Goal: Transaction & Acquisition: Register for event/course

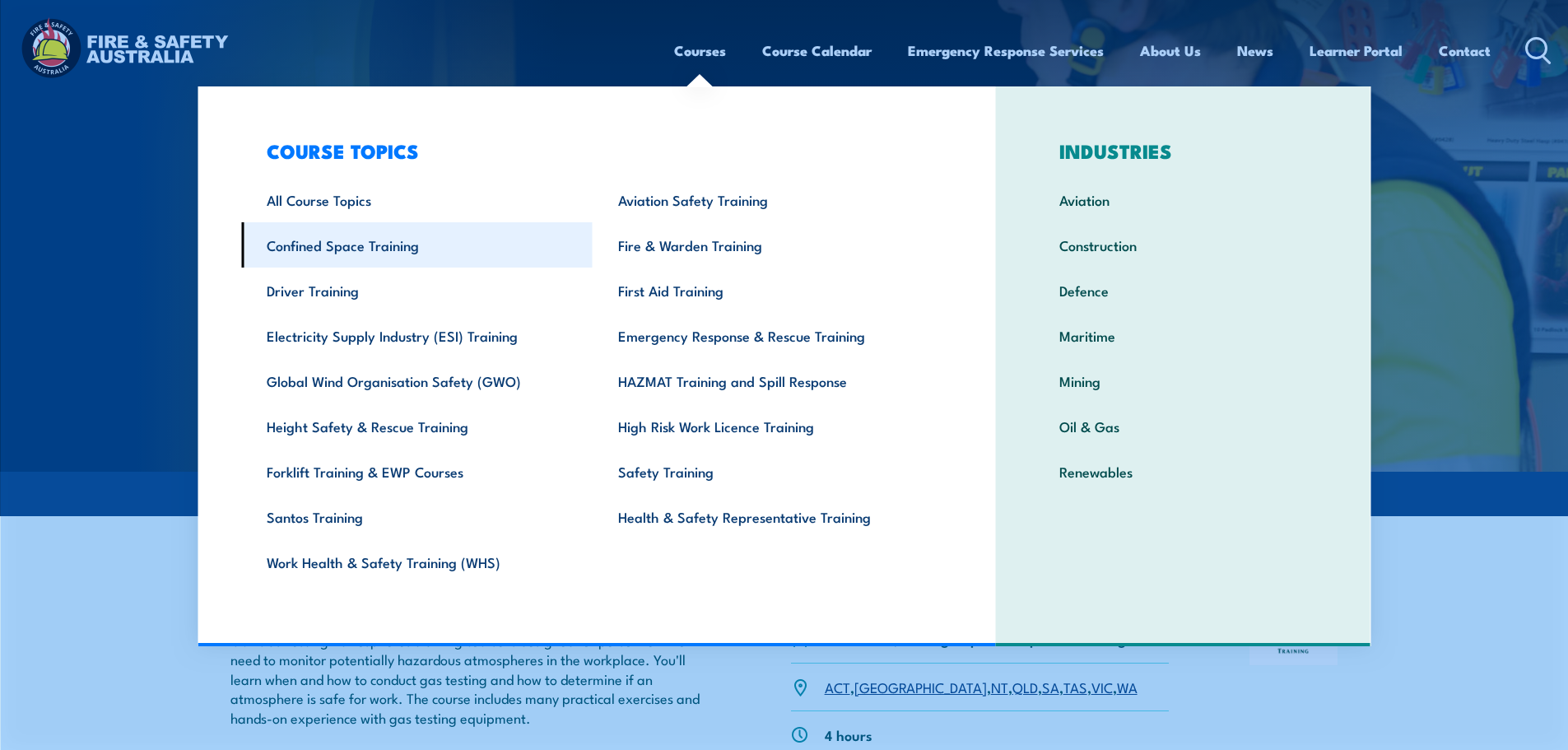
click at [374, 239] on link "Confined Space Training" at bounding box center [416, 244] width 351 height 45
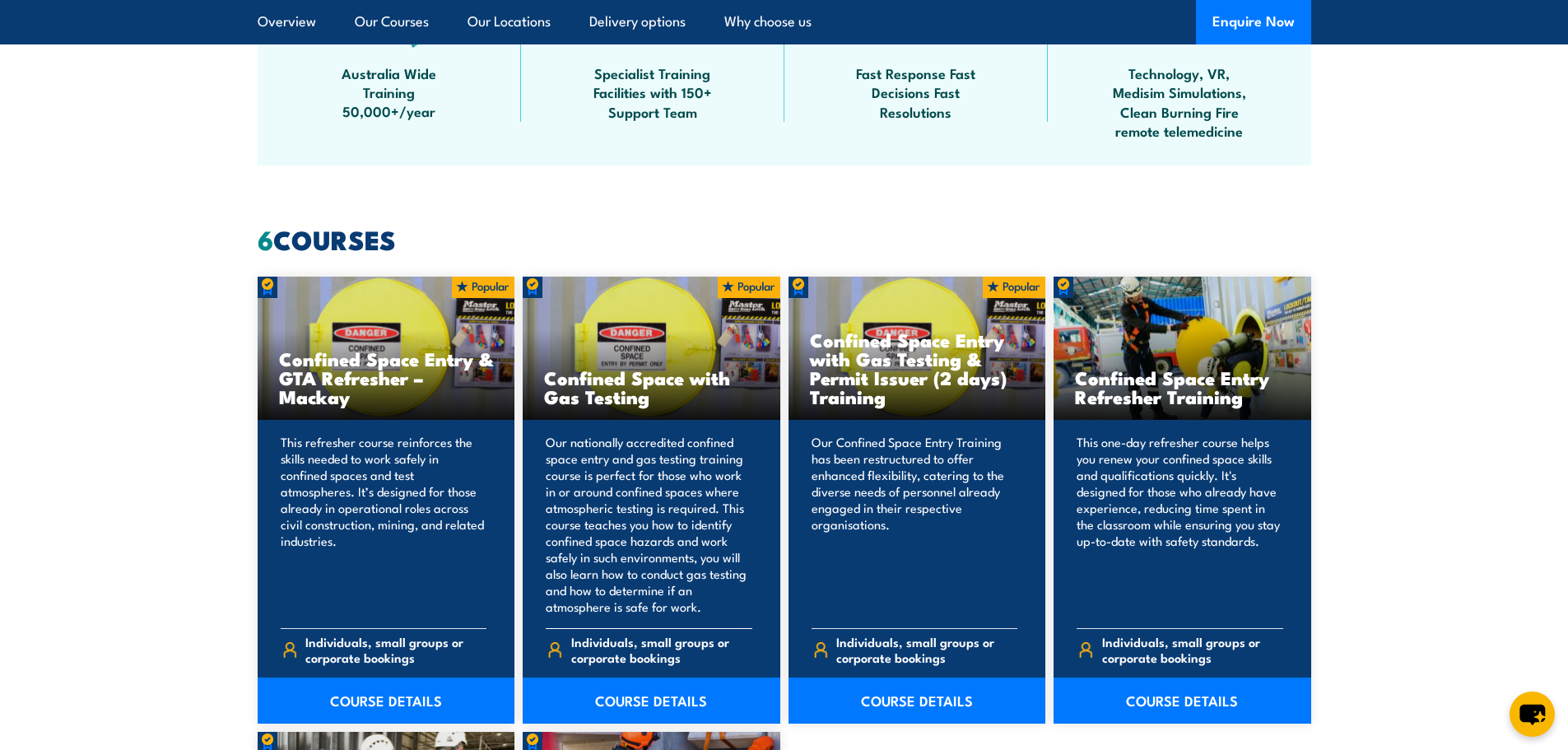
scroll to position [1152, 0]
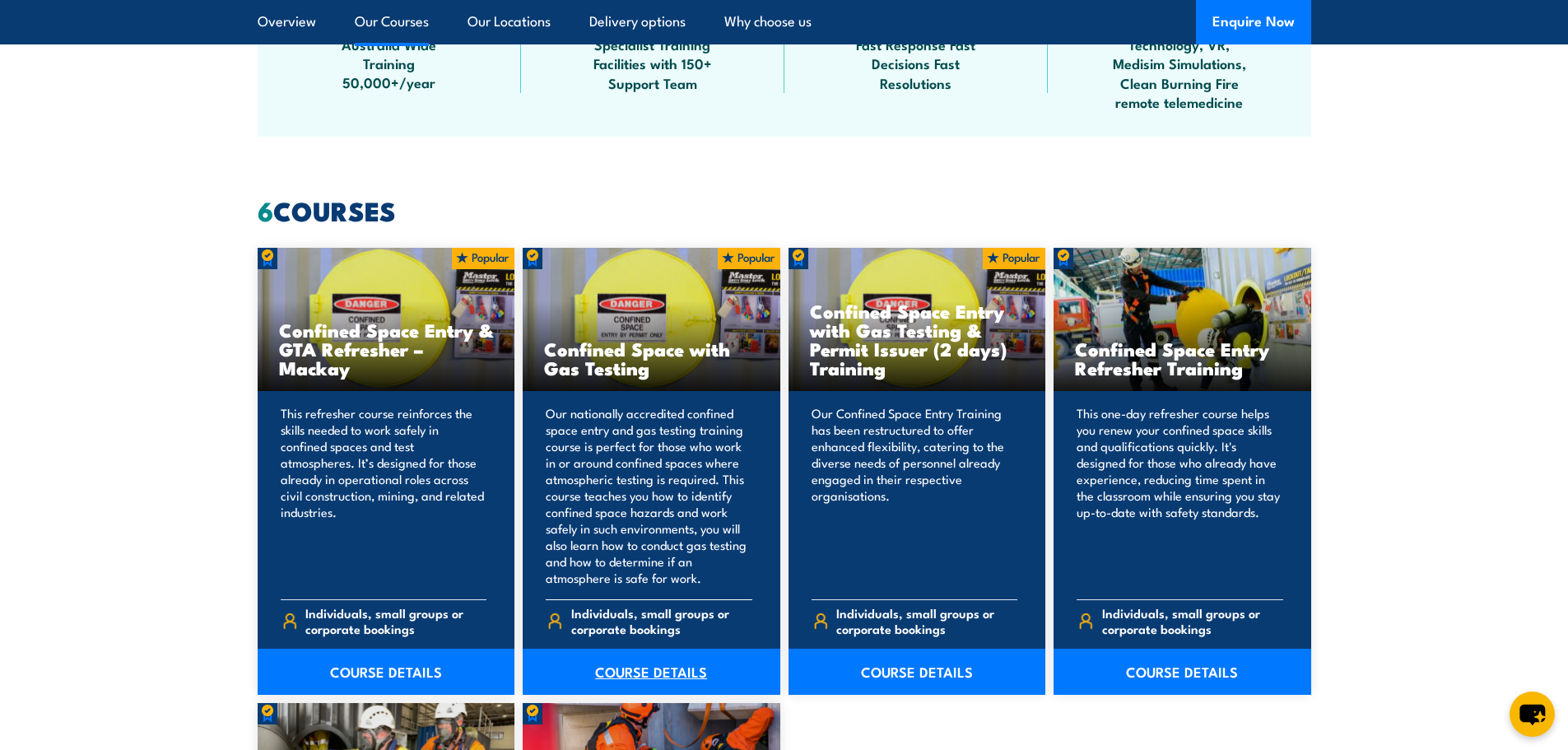
click at [655, 675] on link "COURSE DETAILS" at bounding box center [652, 671] width 258 height 46
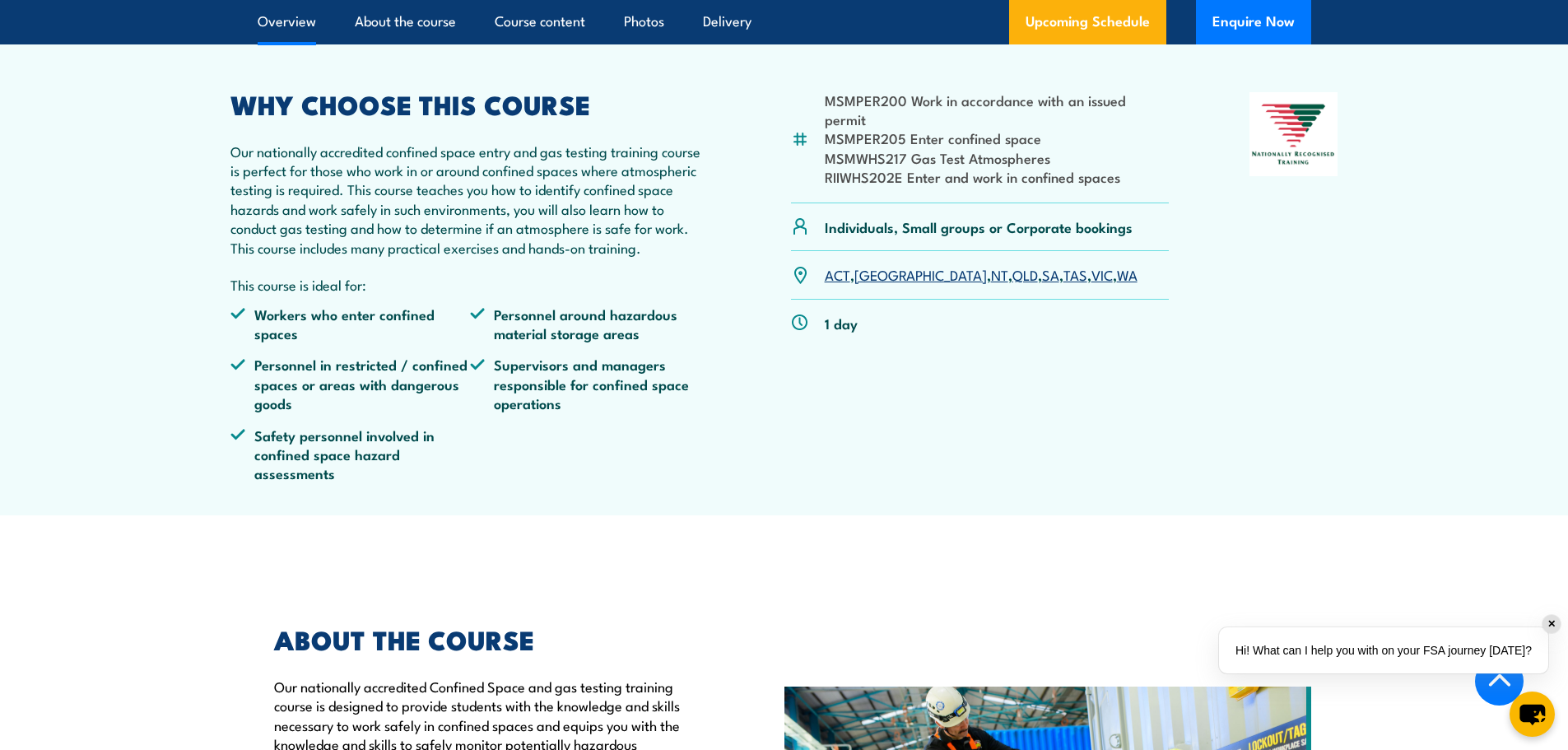
scroll to position [576, 0]
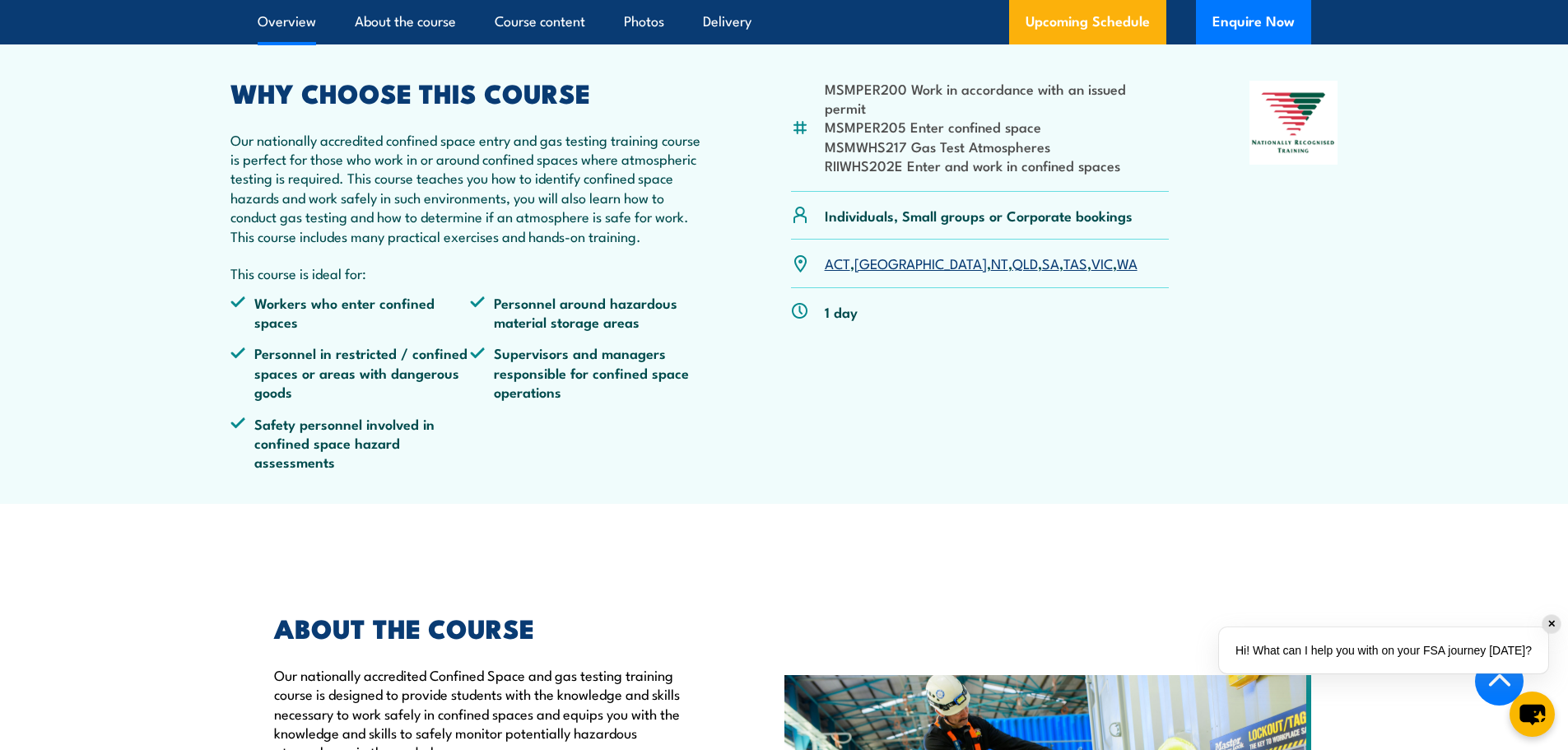
click at [1042, 272] on link "SA" at bounding box center [1051, 262] width 17 height 20
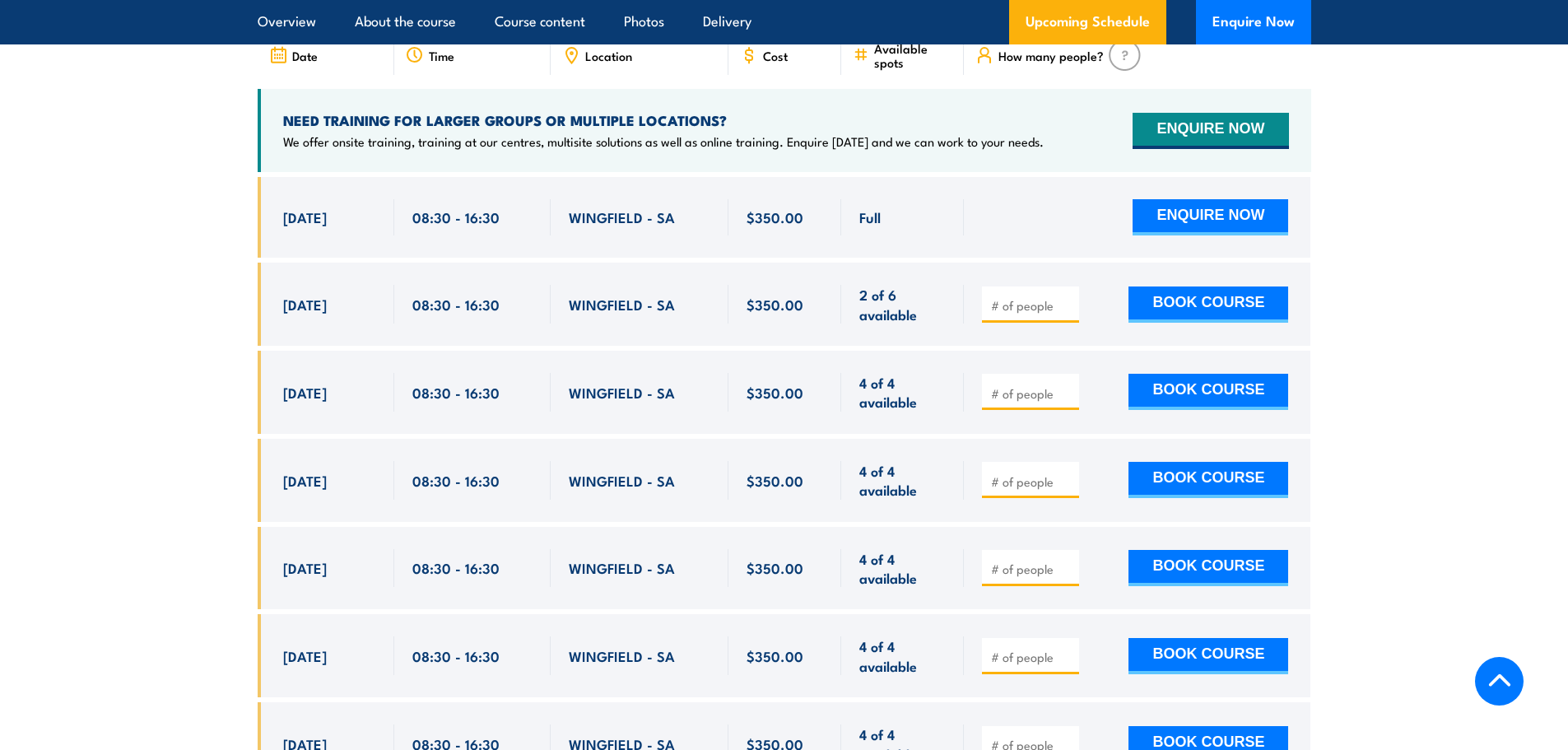
scroll to position [3206, 0]
